Goal: Task Accomplishment & Management: Complete application form

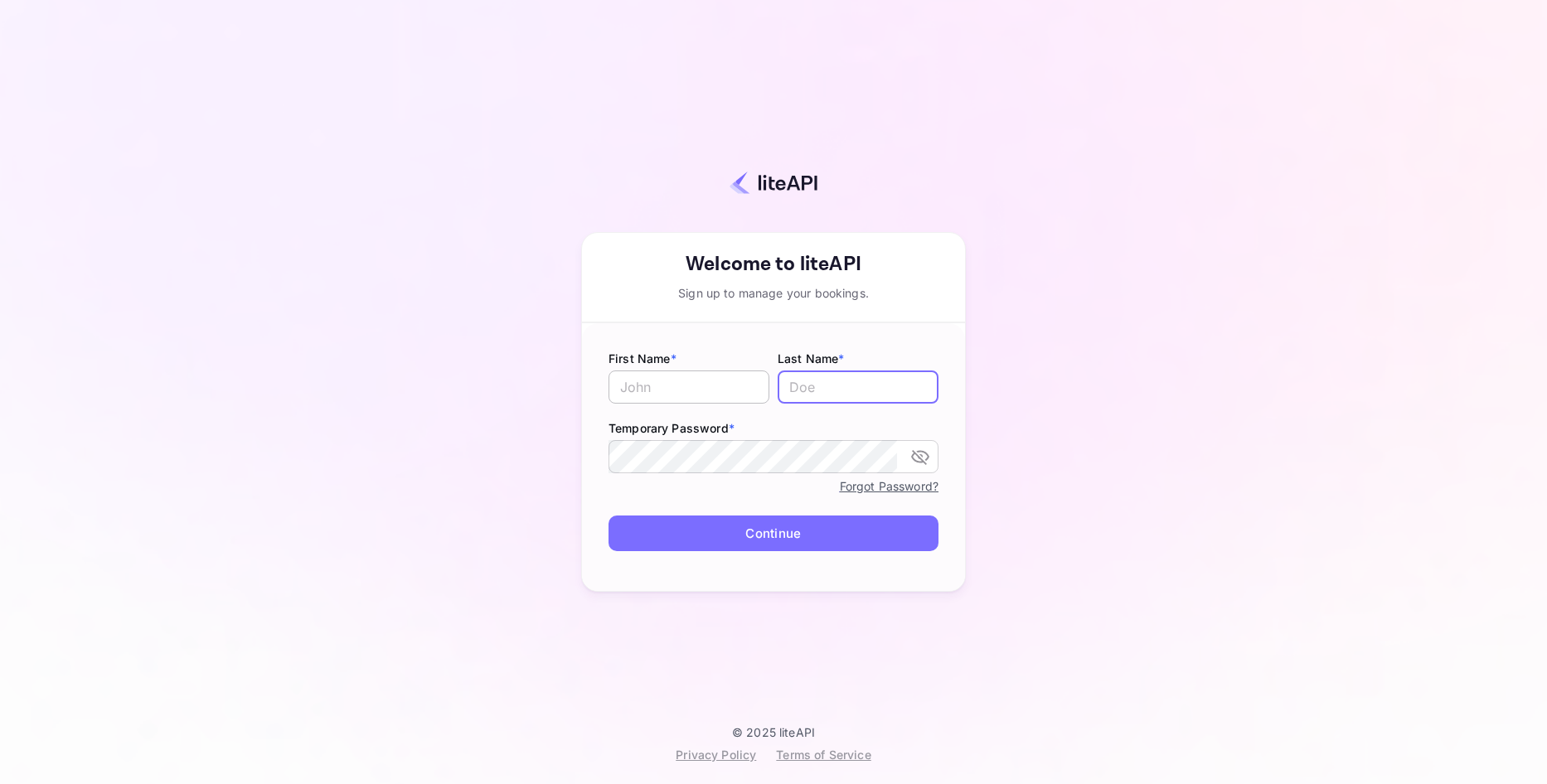
click at [676, 387] on input "text" at bounding box center [689, 387] width 161 height 33
type input "Ismail"
click at [838, 399] on input "text" at bounding box center [858, 387] width 161 height 33
type input "One"
click at [752, 527] on button "Continue" at bounding box center [774, 533] width 330 height 36
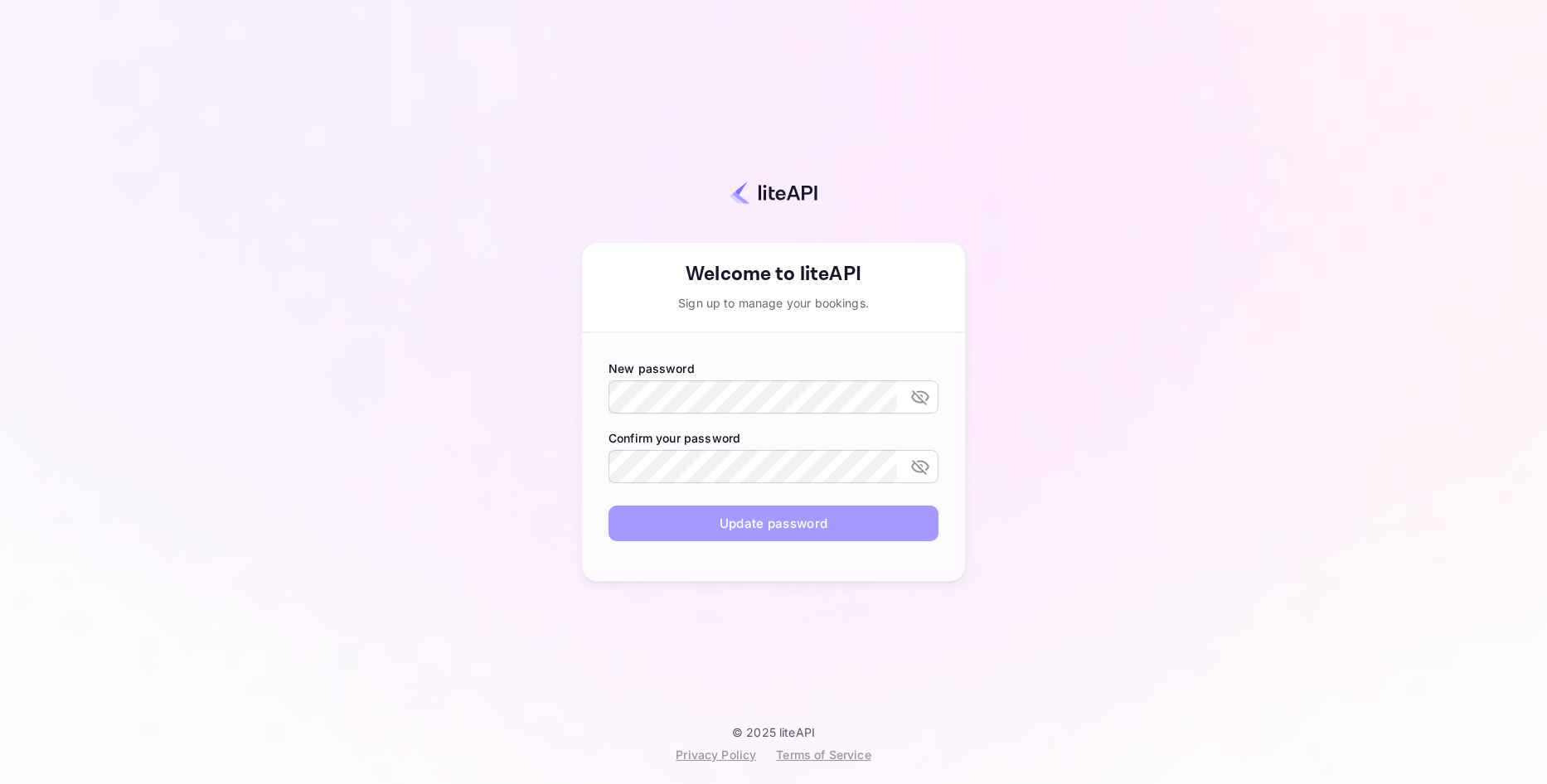
click at [777, 529] on button "Update password" at bounding box center [774, 523] width 330 height 36
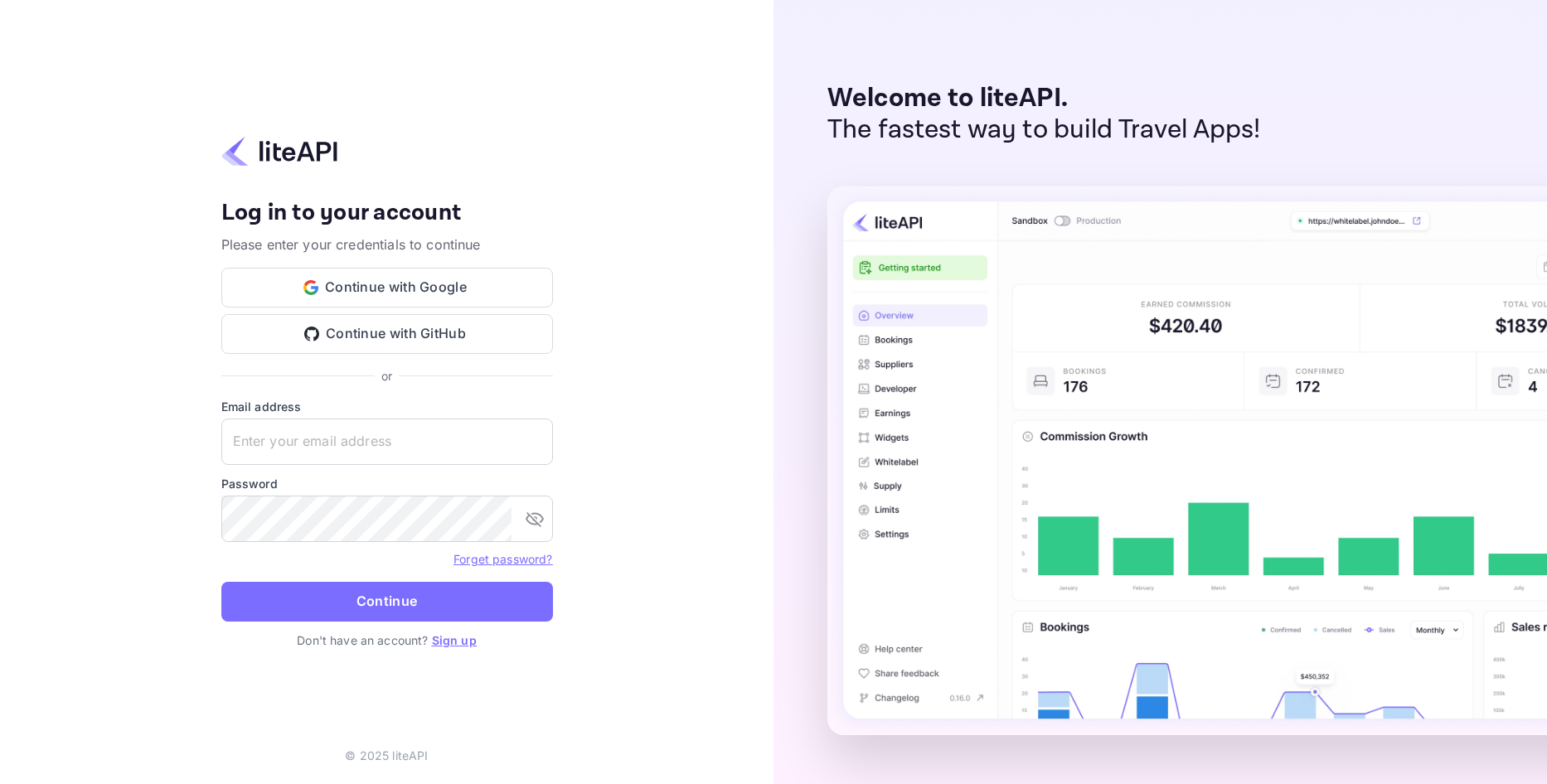
drag, startPoint x: 726, startPoint y: 292, endPoint x: 566, endPoint y: 311, distance: 161.1
click at [724, 292] on div "Your account has been created successfully, a confirmation link has been sent t…" at bounding box center [386, 392] width 773 height 784
click at [380, 456] on input "text" at bounding box center [387, 441] width 332 height 46
paste input "ismailone752@gmail.com!"
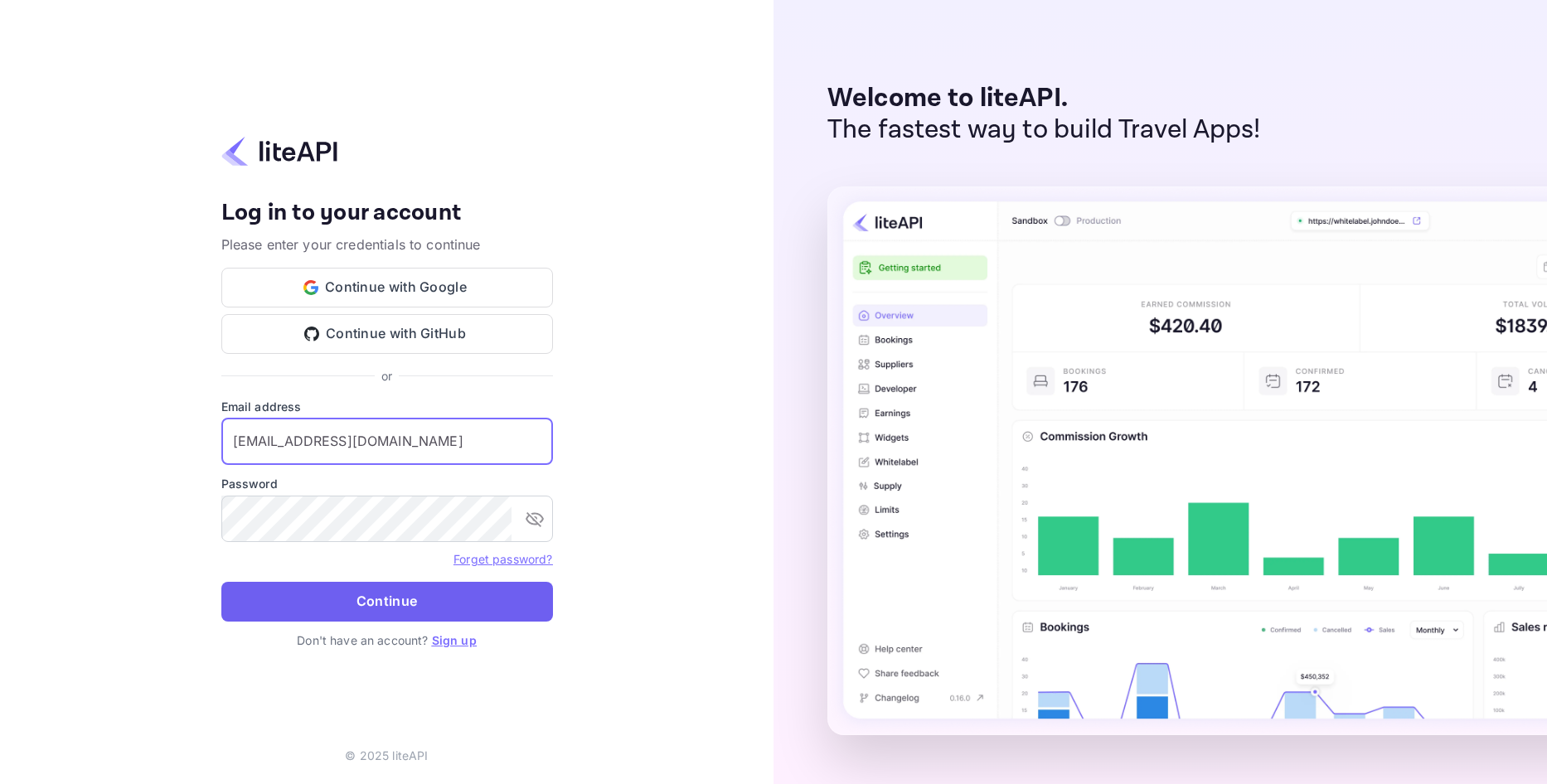
type input "ismailone752@gmail.com"
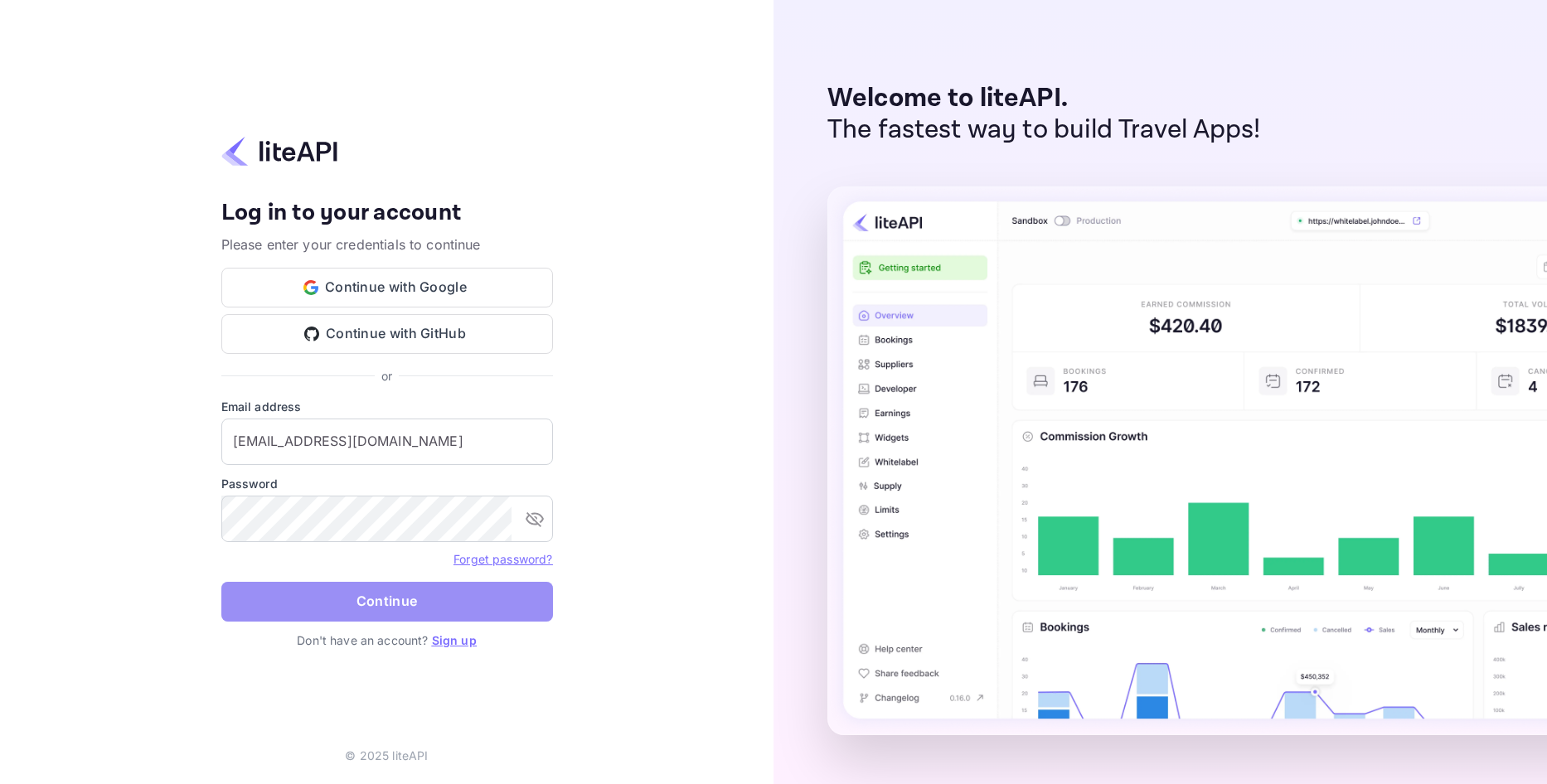
click at [444, 595] on button "Continue" at bounding box center [387, 602] width 332 height 40
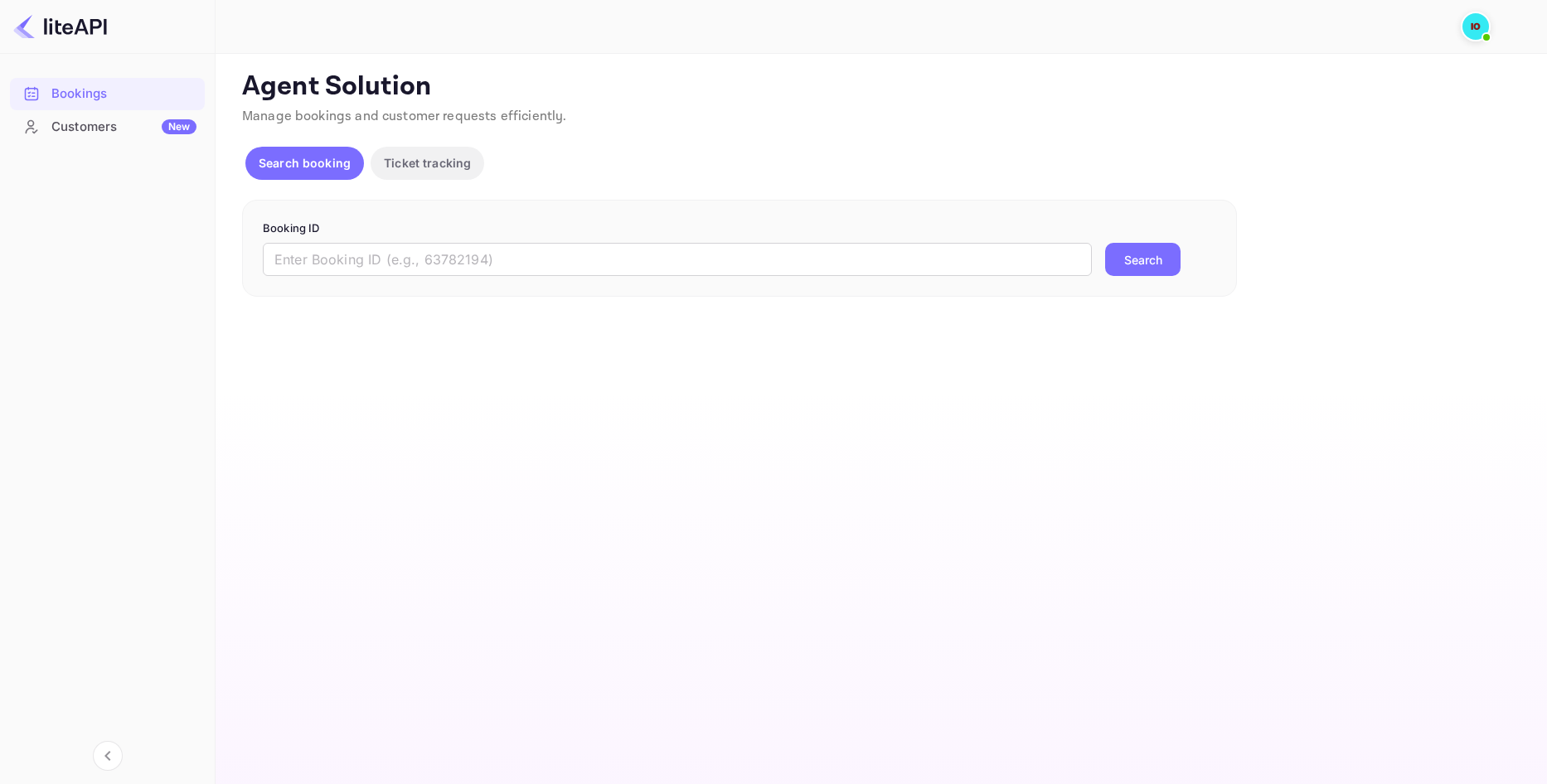
click at [817, 70] on div "Unsaved Changes Ticket Affiliate URL [URL][DOMAIN_NAME] Business partner name N…" at bounding box center [871, 175] width 1311 height 243
click at [125, 127] on div "Customers New" at bounding box center [124, 127] width 145 height 19
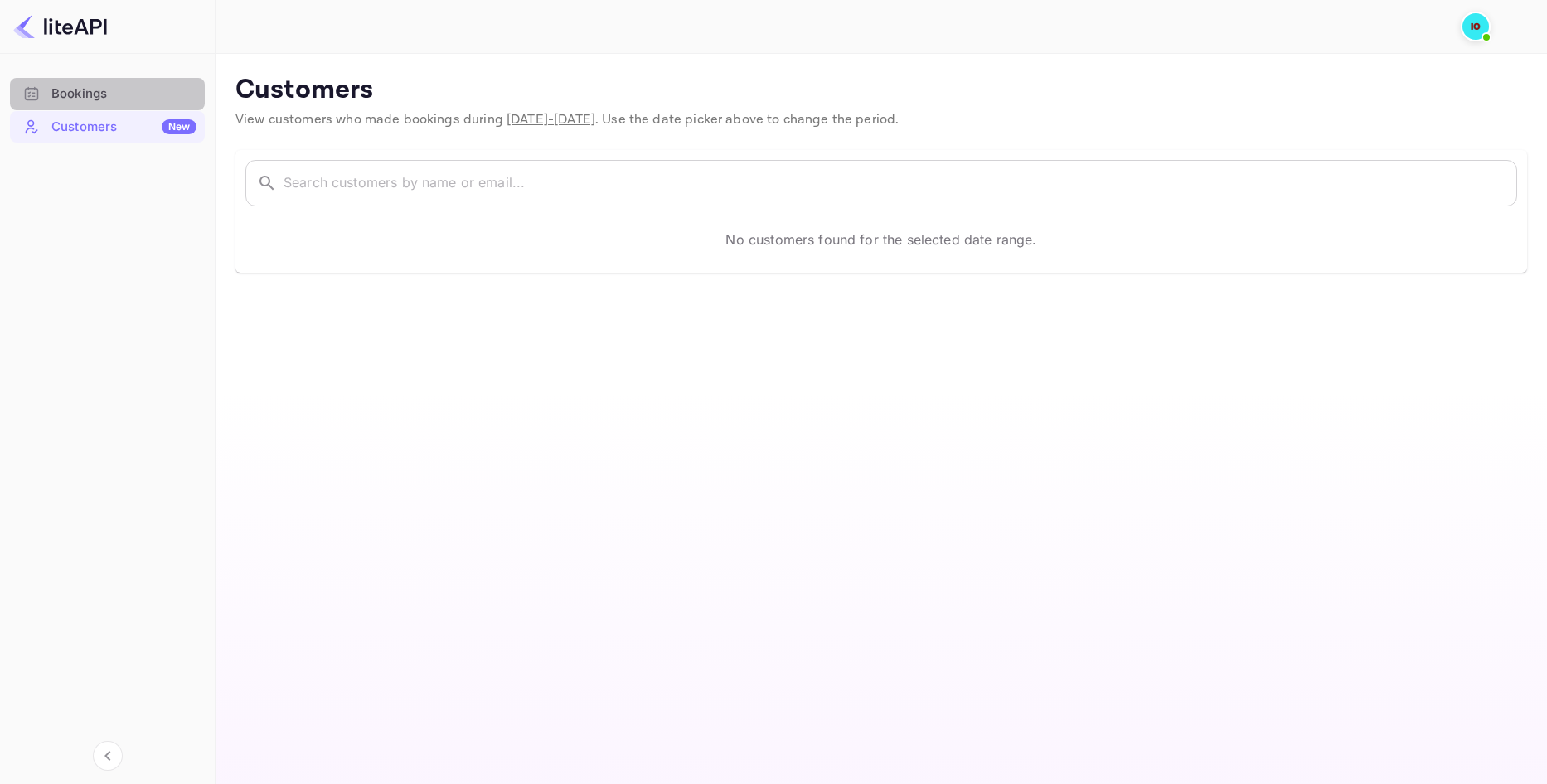
click at [116, 91] on div "Bookings" at bounding box center [124, 94] width 145 height 19
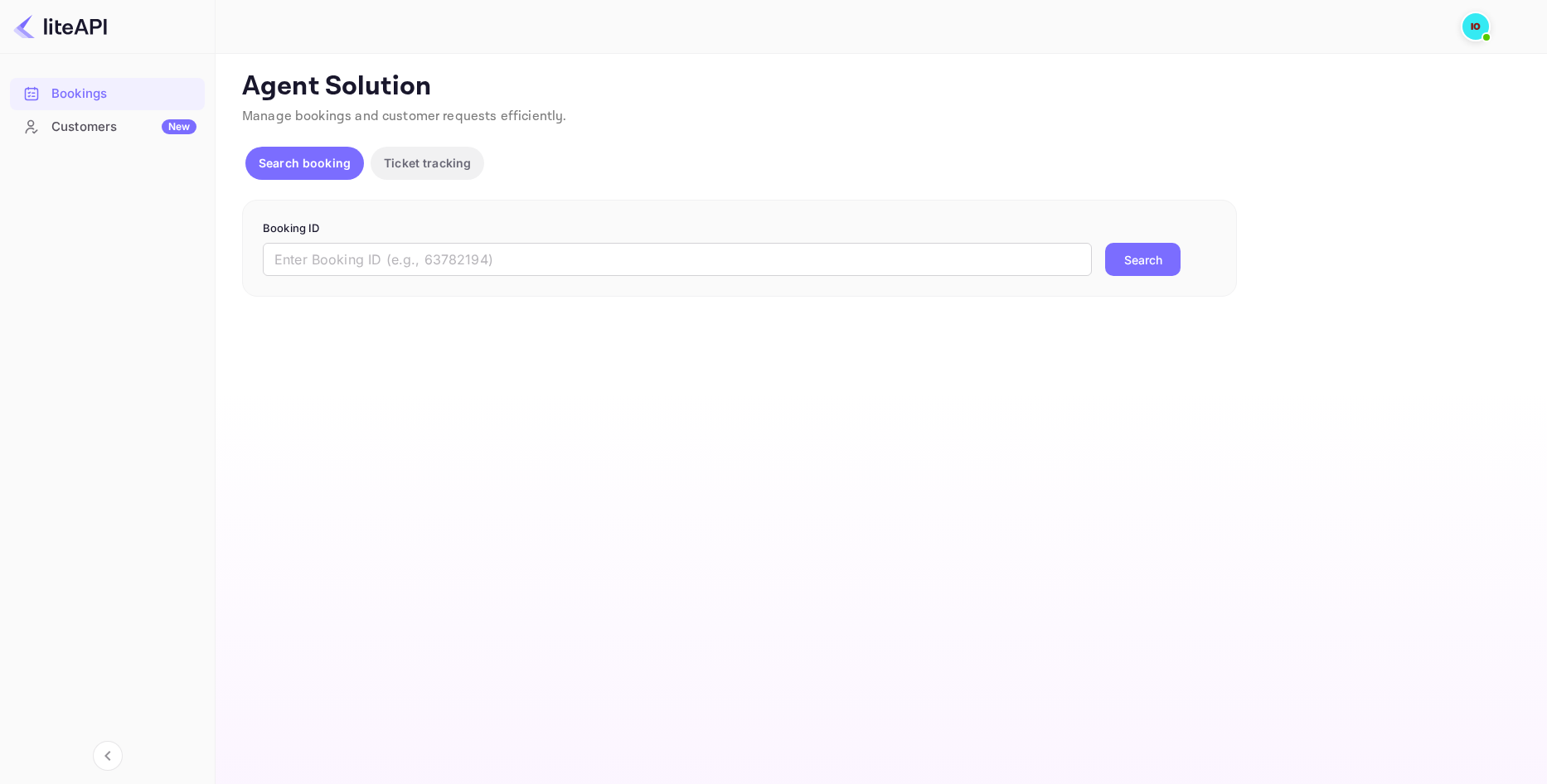
click at [1470, 31] on img at bounding box center [1475, 26] width 26 height 26
click at [79, 130] on div at bounding box center [773, 392] width 1547 height 784
click at [1478, 28] on img at bounding box center [1475, 26] width 26 height 26
click at [1130, 71] on div at bounding box center [773, 392] width 1547 height 784
click at [109, 756] on icon "Collapse navigation" at bounding box center [107, 755] width 20 height 20
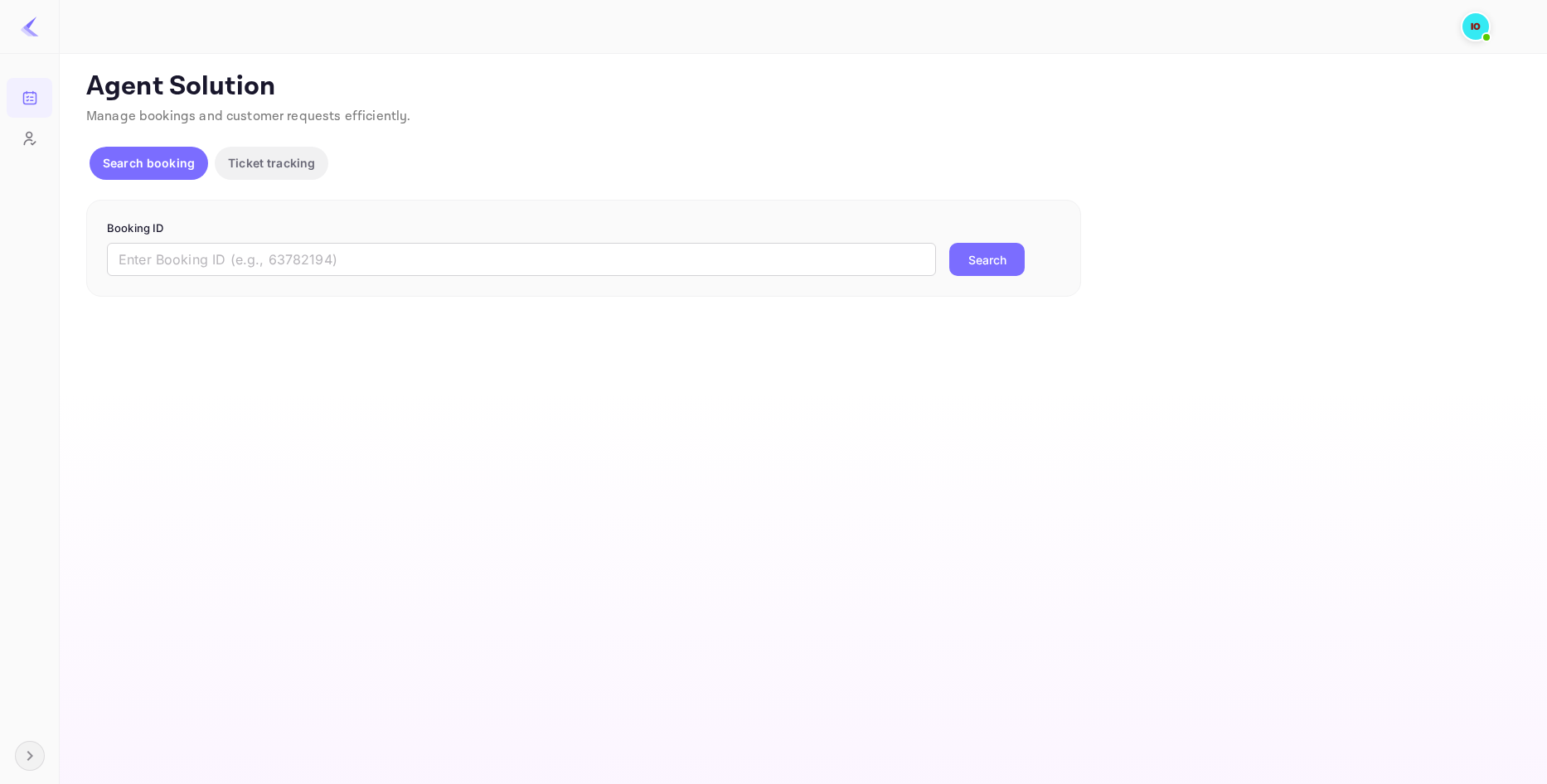
click at [34, 749] on icon "Expand navigation" at bounding box center [30, 755] width 20 height 20
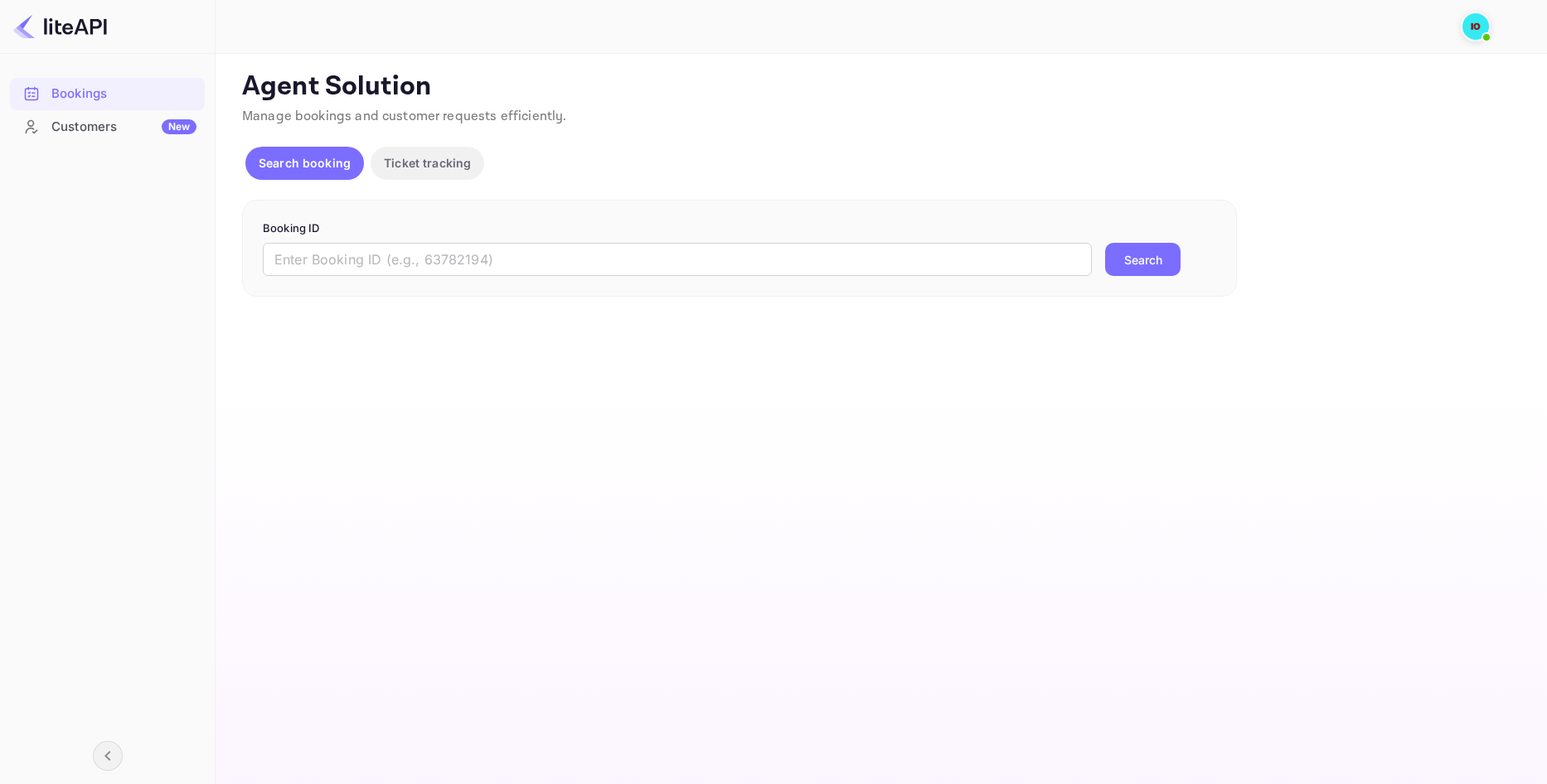
click at [61, 137] on div "Customers New" at bounding box center [107, 127] width 195 height 32
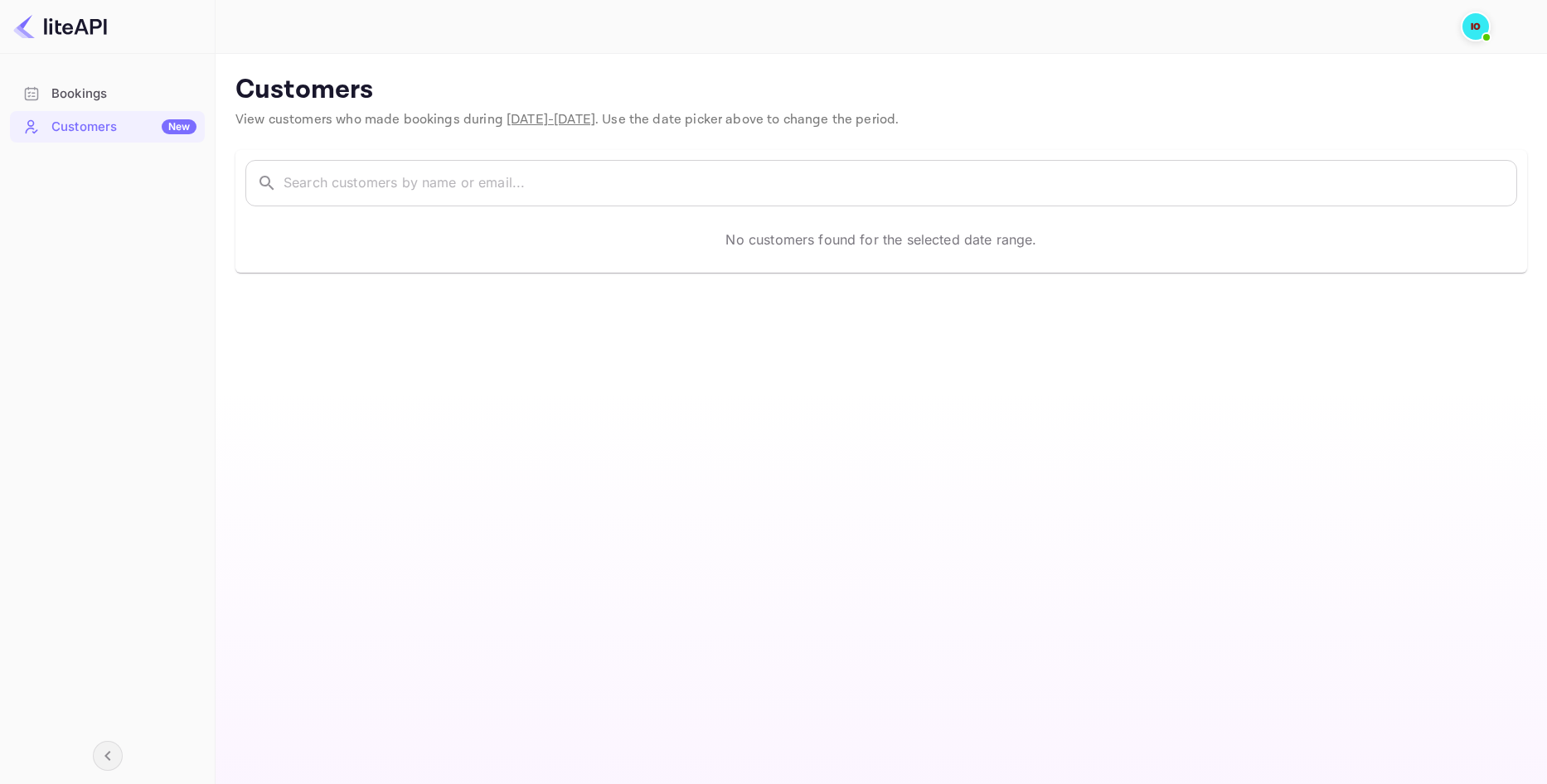
click at [144, 99] on div "Bookings" at bounding box center [124, 94] width 145 height 19
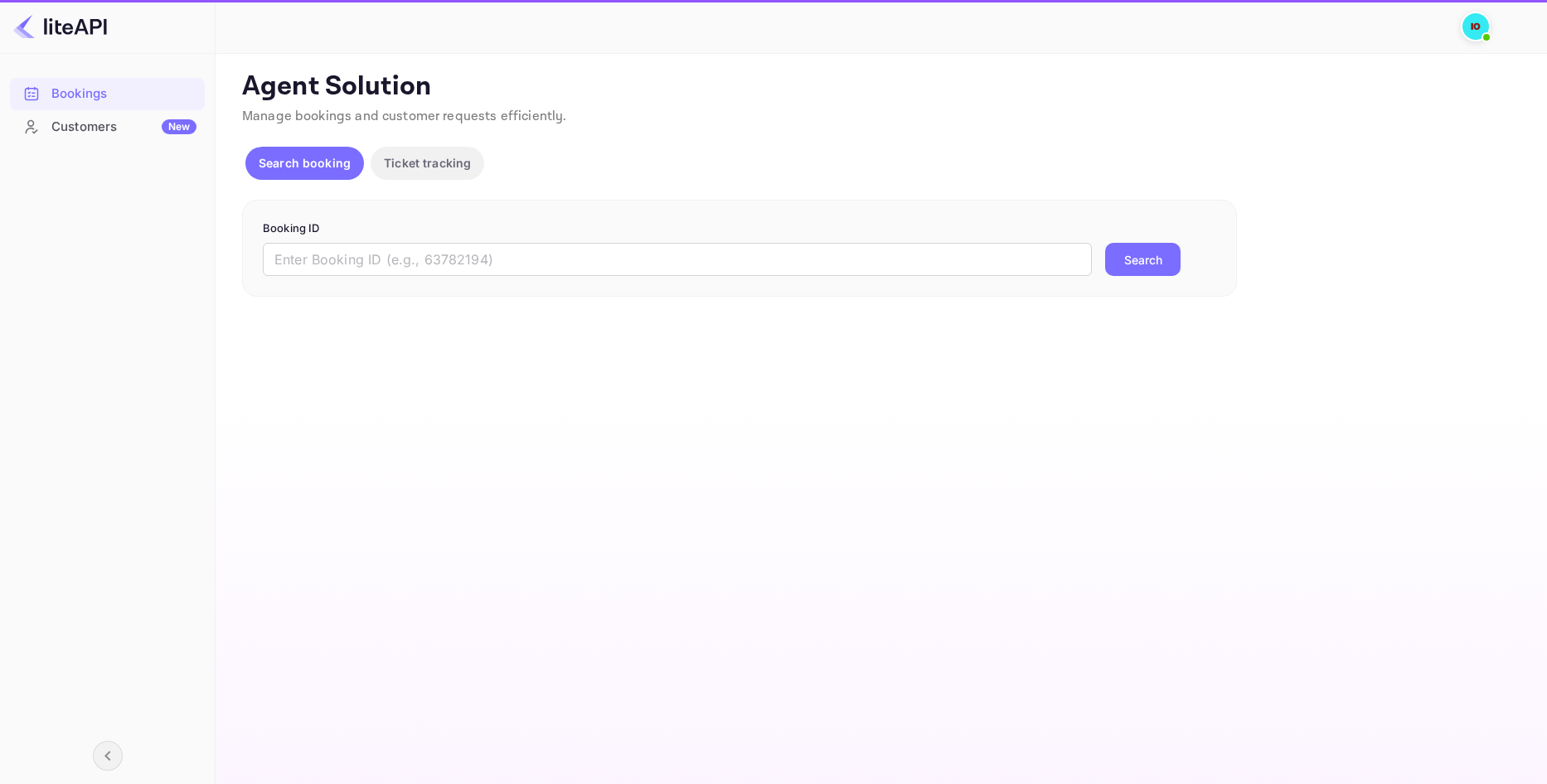
click at [320, 165] on p "Search booking" at bounding box center [304, 163] width 92 height 17
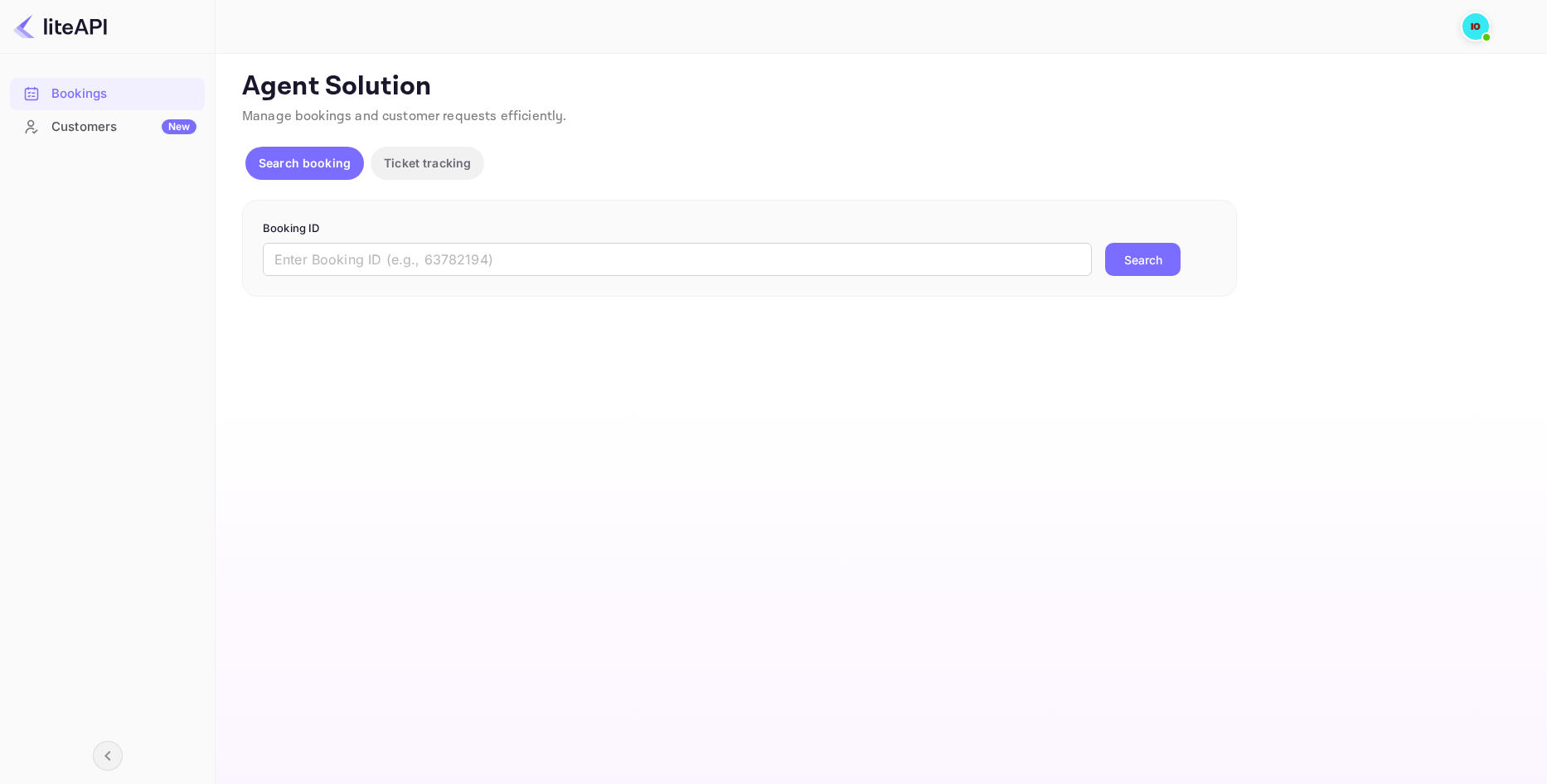
click at [445, 162] on p "Ticket tracking" at bounding box center [427, 163] width 87 height 17
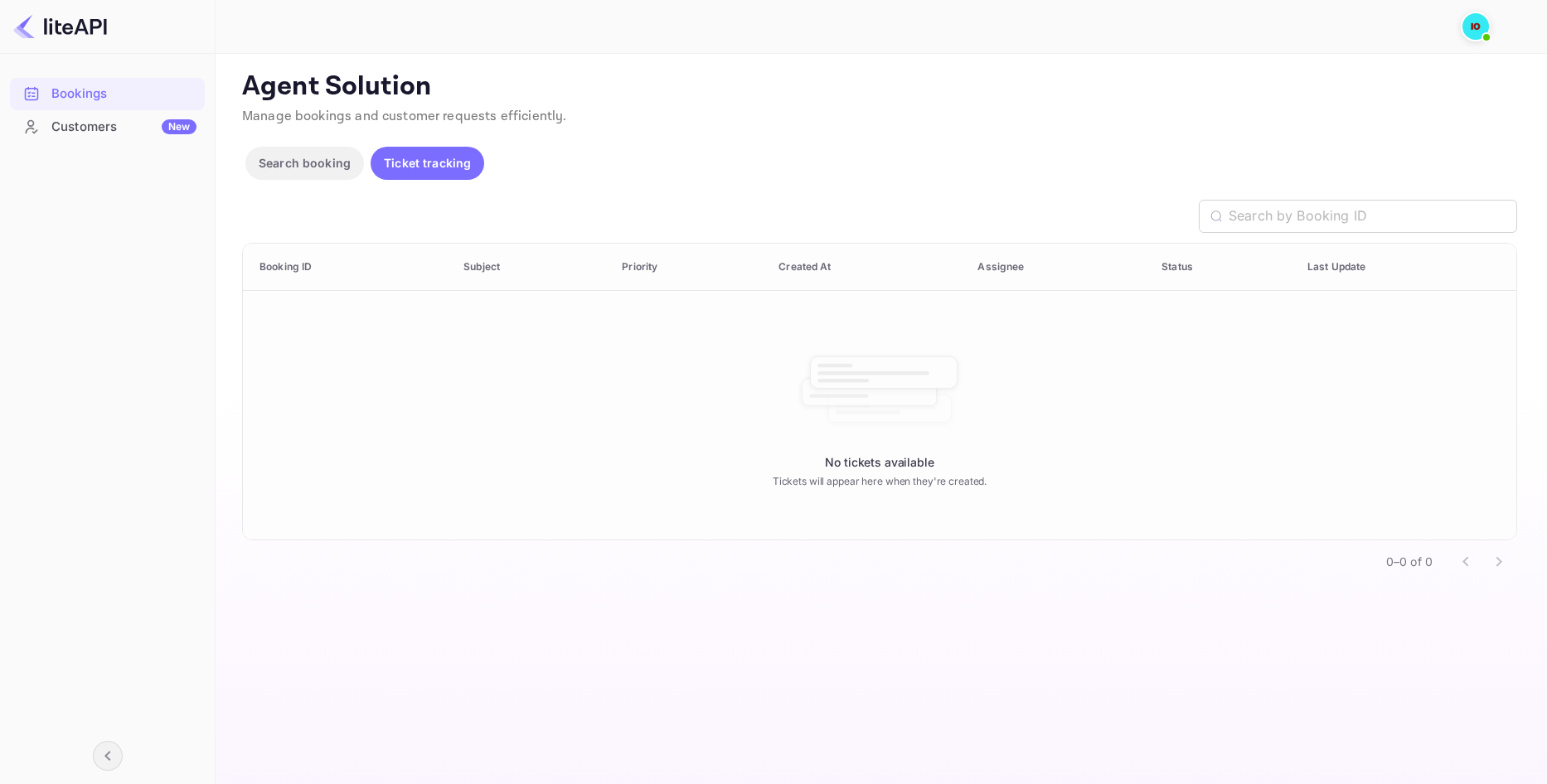
click at [348, 171] on p "Search booking" at bounding box center [304, 163] width 92 height 17
